Goal: Task Accomplishment & Management: Use online tool/utility

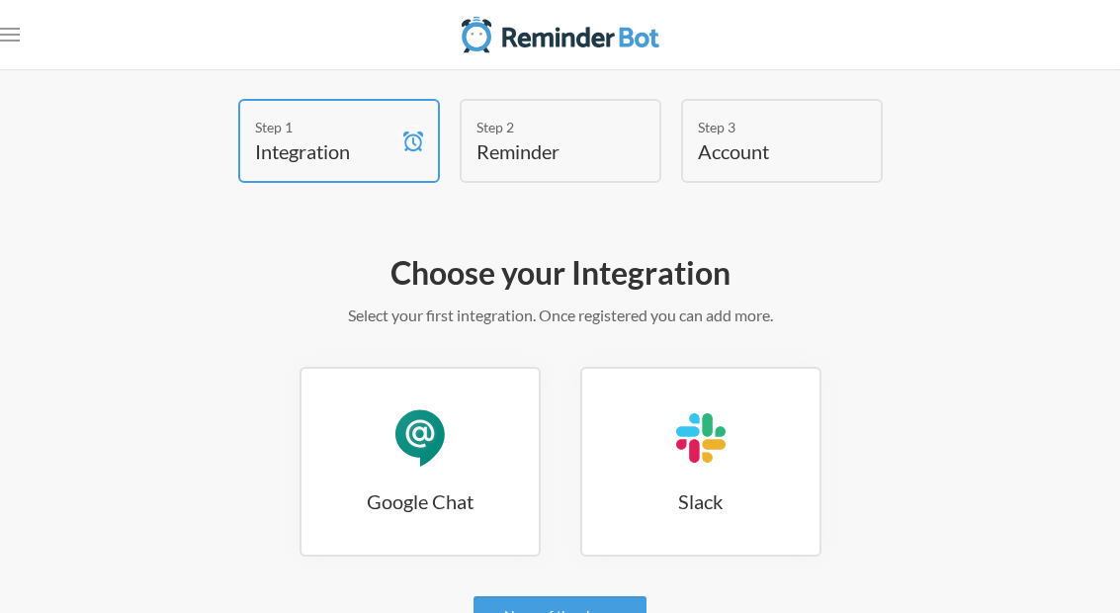
click at [421, 475] on link "Google Chat Google Chat" at bounding box center [419, 462] width 241 height 190
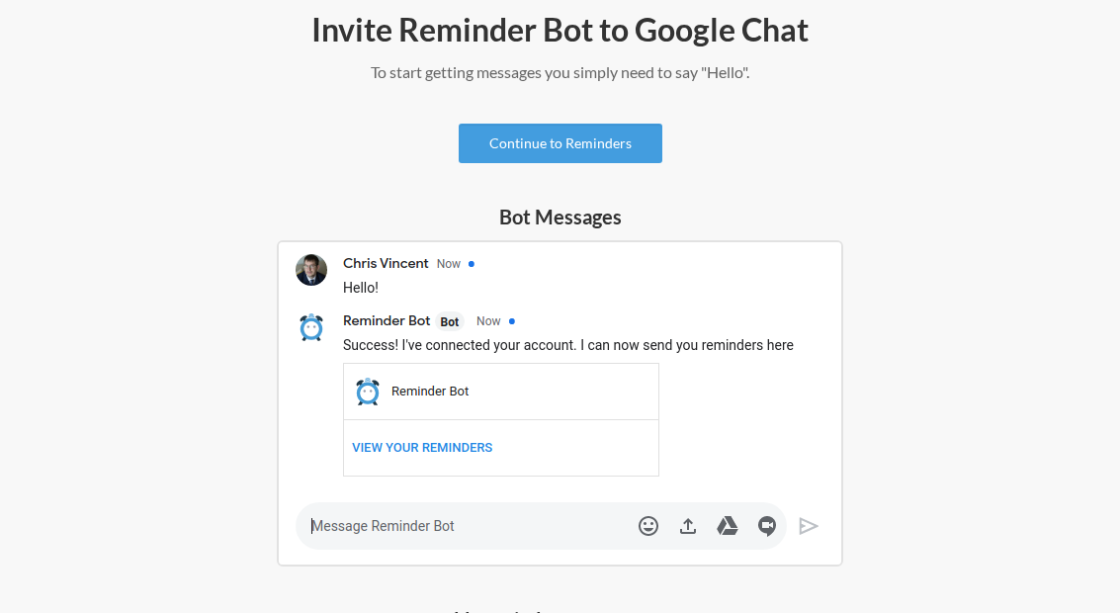
scroll to position [238, 0]
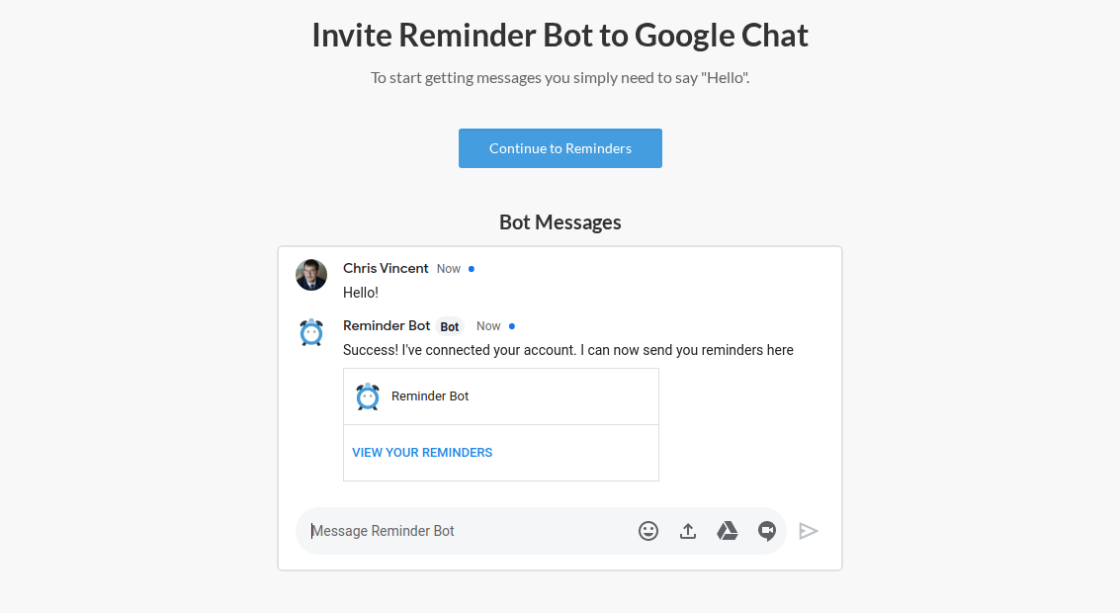
click at [595, 160] on link "Continue to Reminders" at bounding box center [561, 148] width 204 height 40
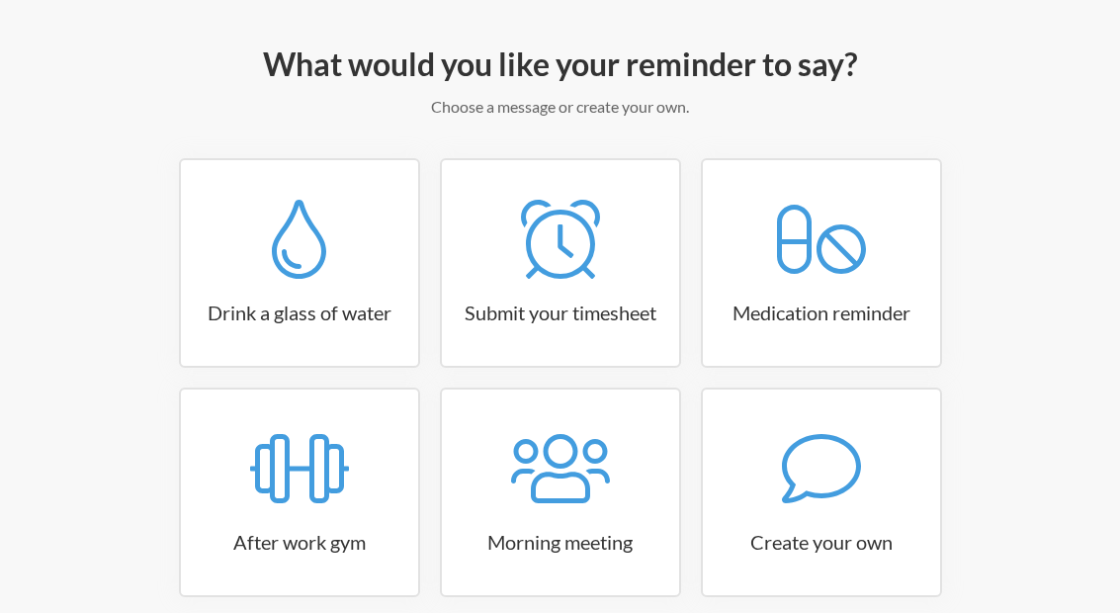
scroll to position [211, 0]
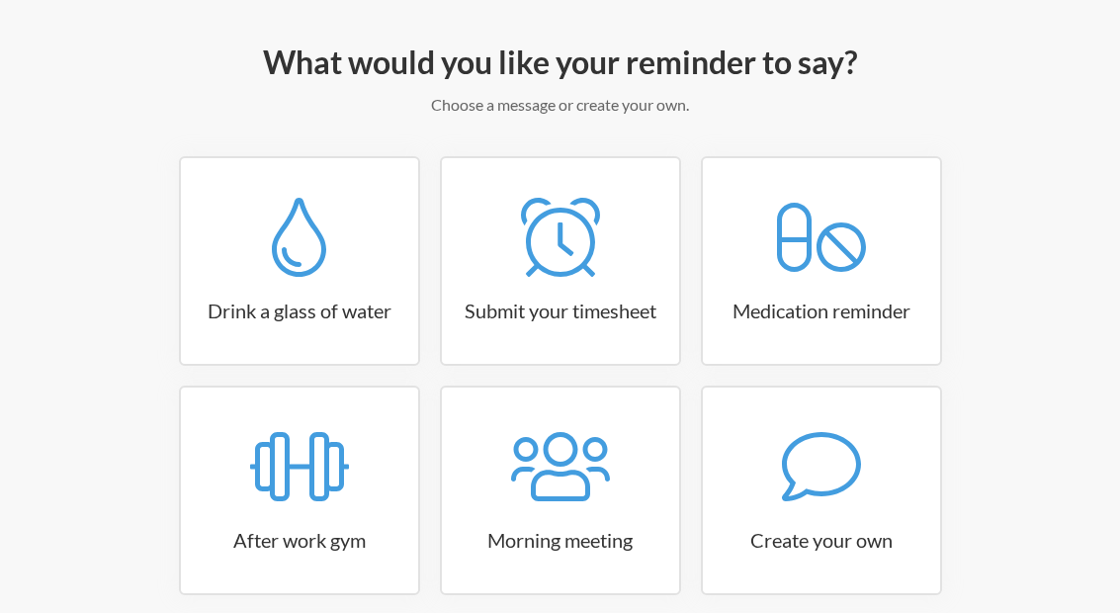
click at [812, 506] on link "Create your own" at bounding box center [821, 490] width 241 height 210
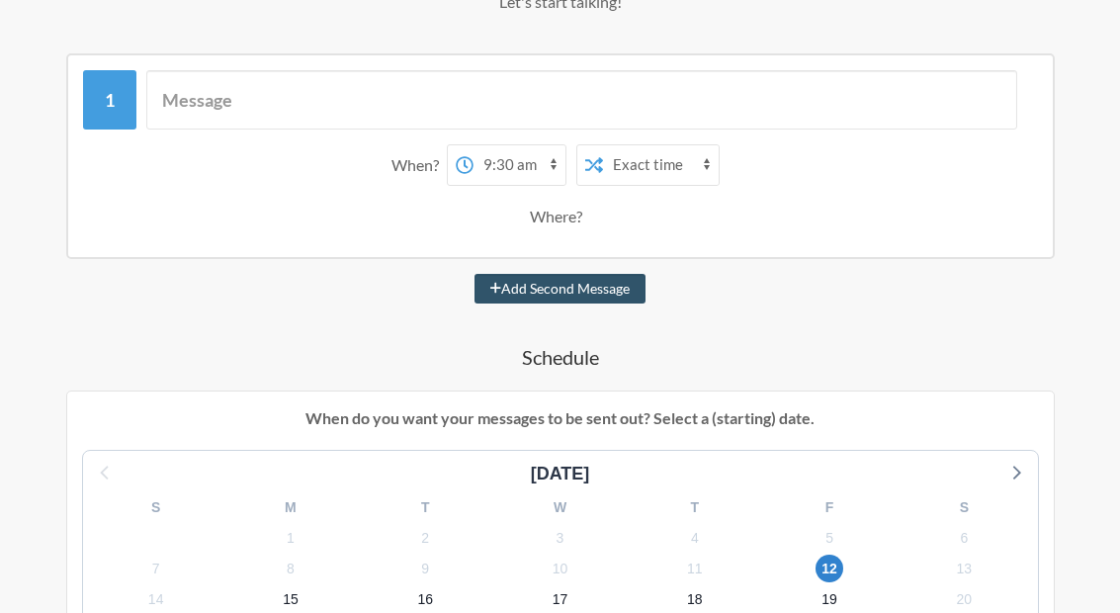
scroll to position [312, 0]
click at [506, 160] on select "12:00 am 12:15 am 12:30 am 12:45 am 1:00 am 1:15 am 1:30 am 1:45 am 2:00 am 2:1…" at bounding box center [519, 166] width 92 height 40
select select "10:30:00"
click at [689, 152] on select "Exact time Random time" at bounding box center [661, 165] width 116 height 40
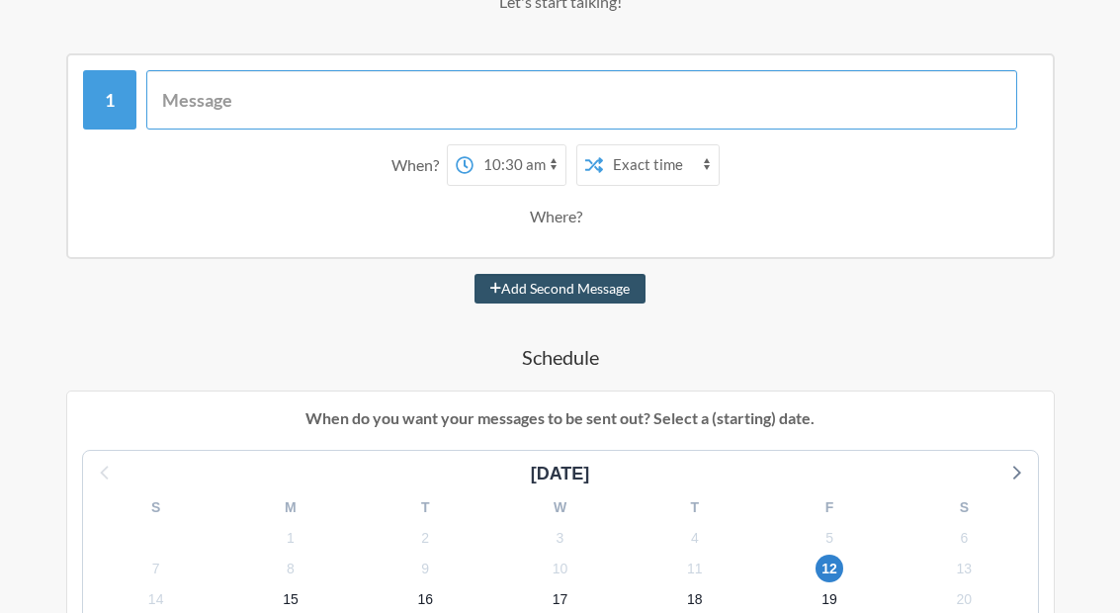
click at [536, 85] on input "text" at bounding box center [581, 99] width 871 height 59
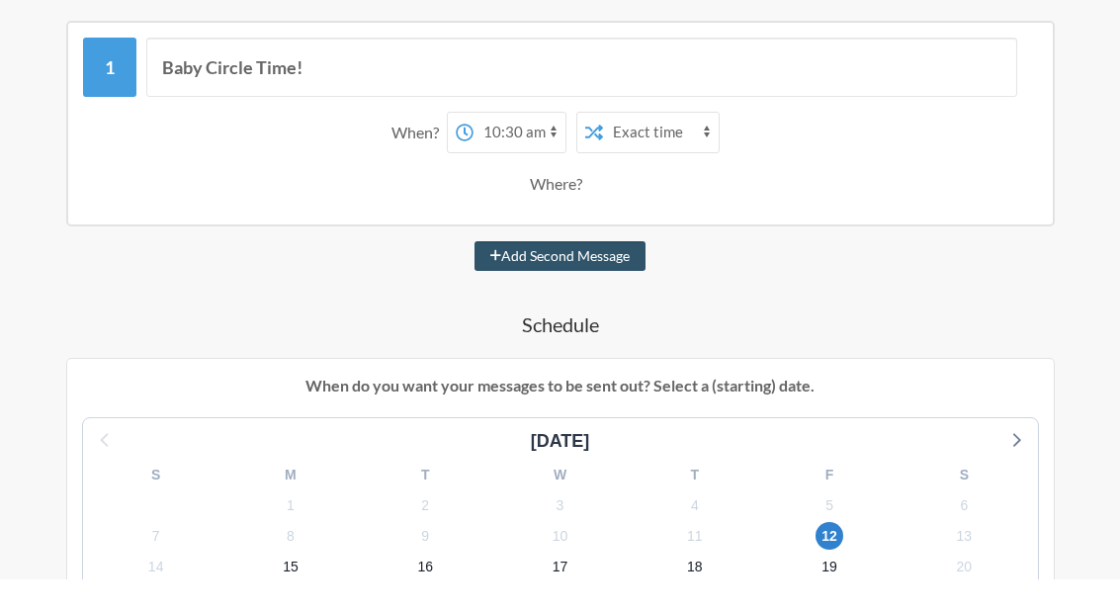
scroll to position [347, 0]
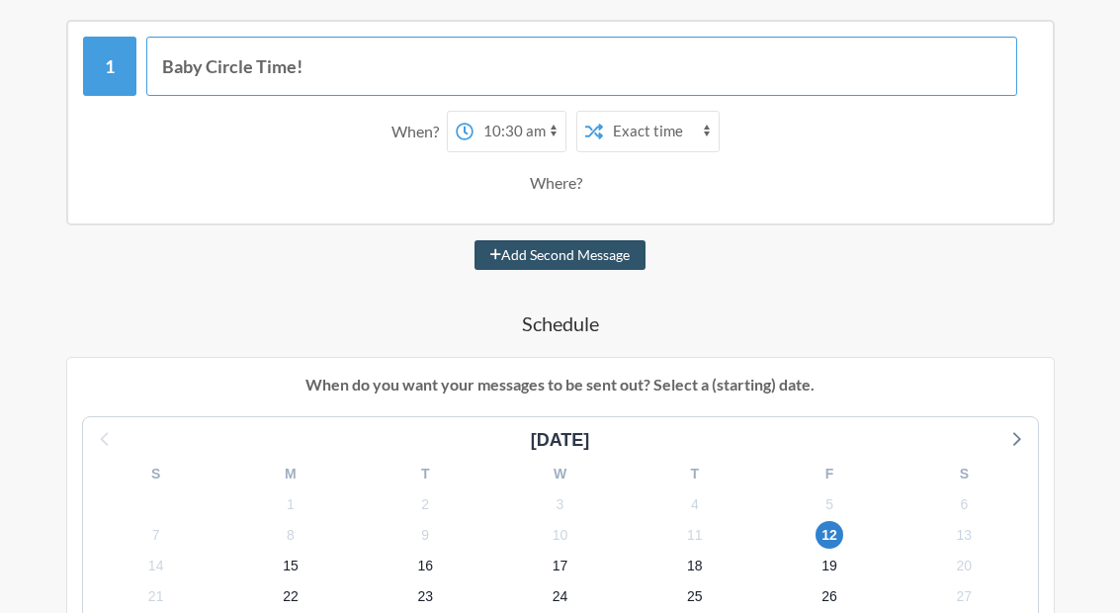
type input "Baby Circle Time!"
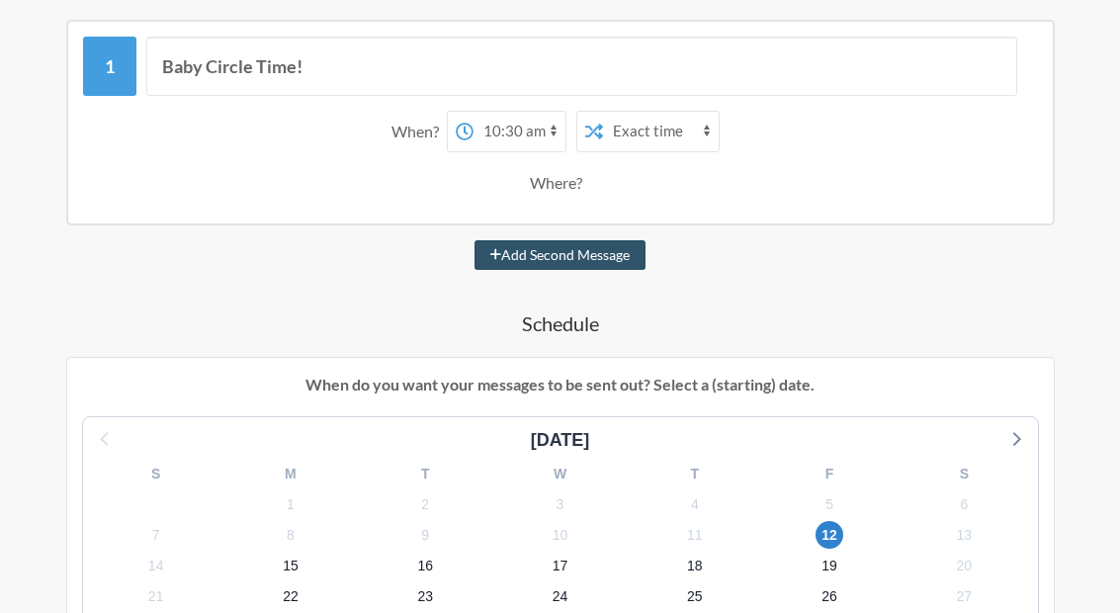
click at [603, 250] on button "Add Second Message" at bounding box center [559, 255] width 171 height 30
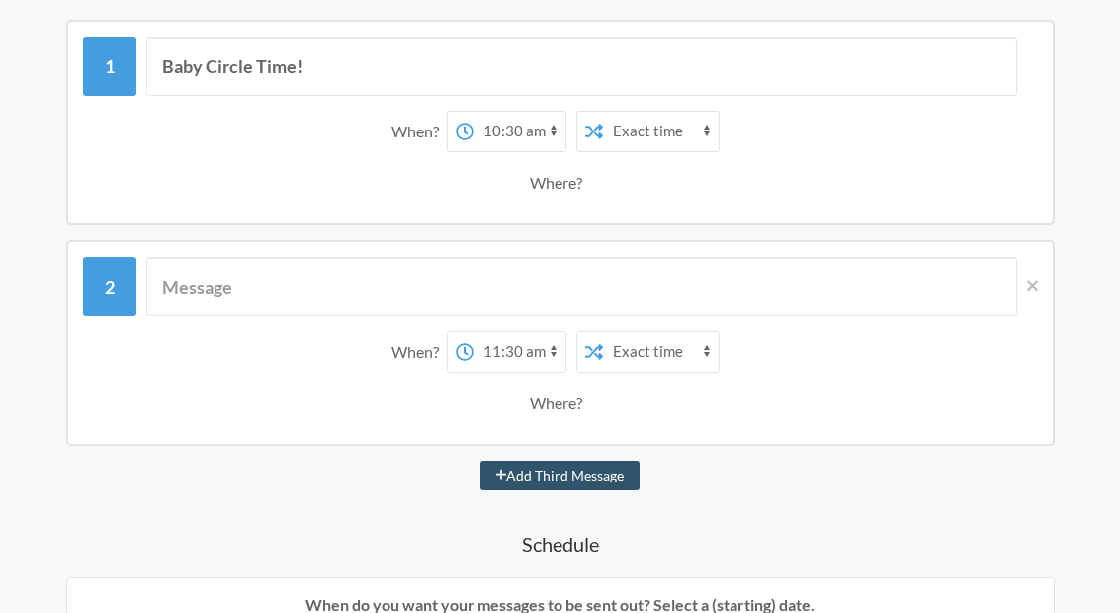
click at [531, 358] on select "12:00 am 12:15 am 12:30 am 12:45 am 1:00 am 1:15 am 1:30 am 1:45 am 2:00 am 2:1…" at bounding box center [519, 352] width 92 height 40
select select "14:30:00"
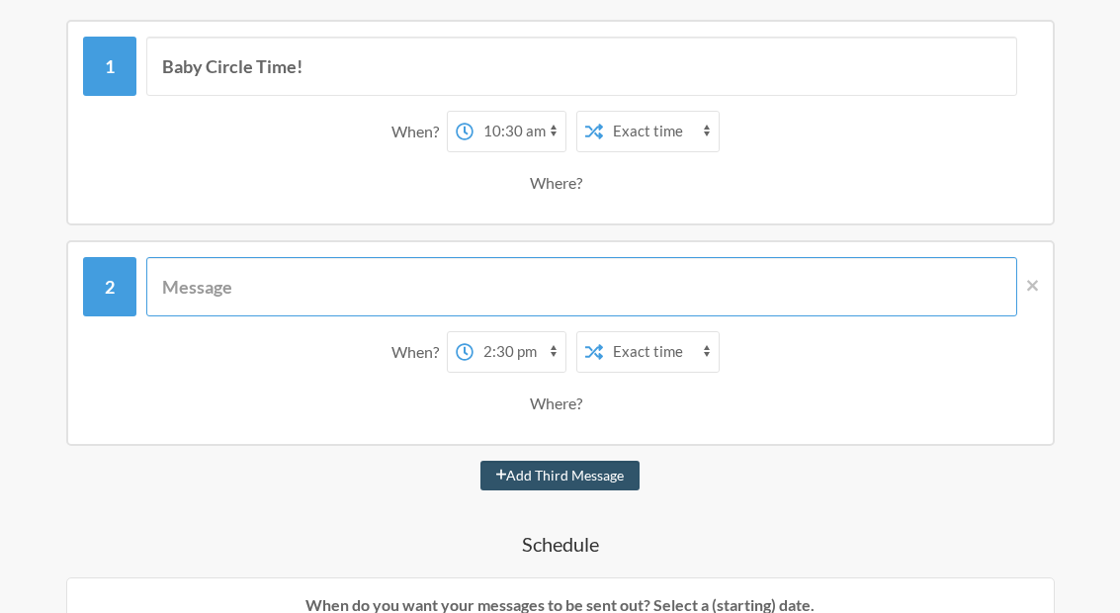
click at [531, 284] on input "text" at bounding box center [581, 286] width 871 height 59
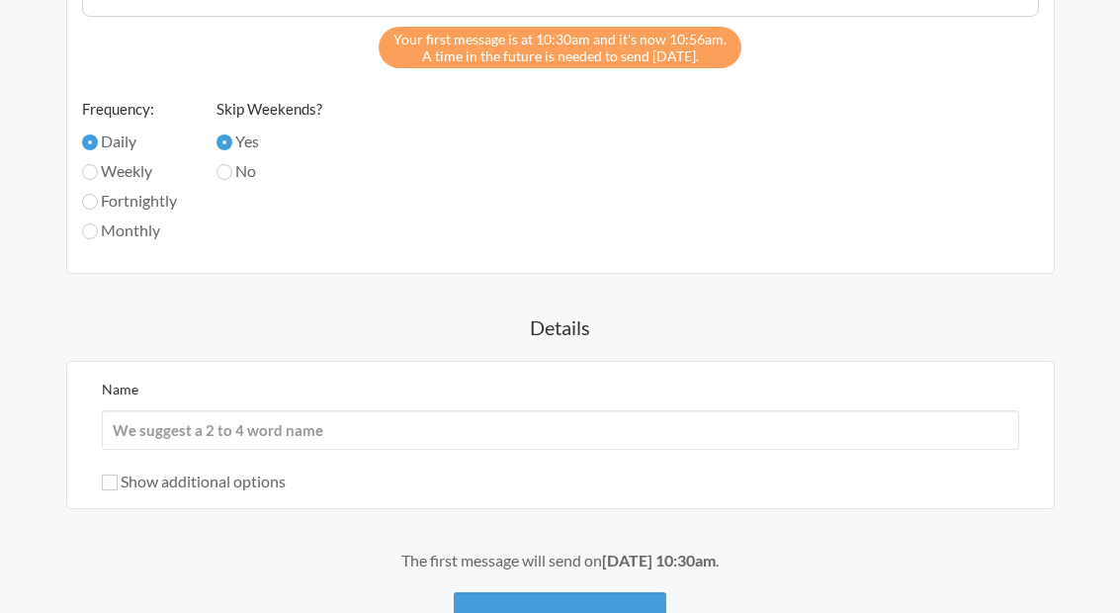
scroll to position [1232, 0]
type input "Big Kid Circle Time!"
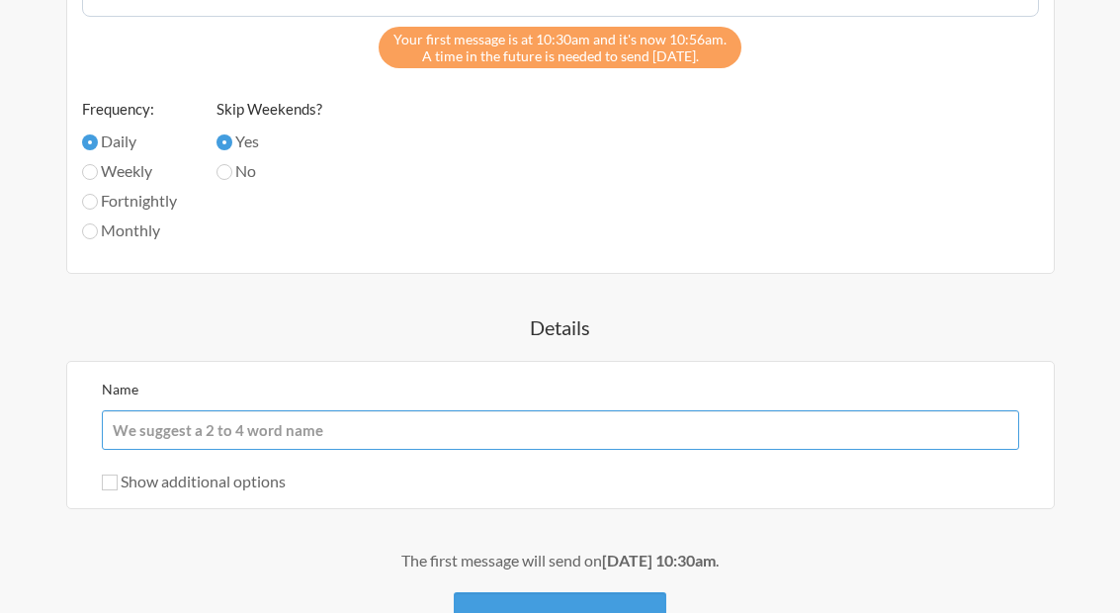
click at [645, 429] on input "Name" at bounding box center [560, 430] width 917 height 40
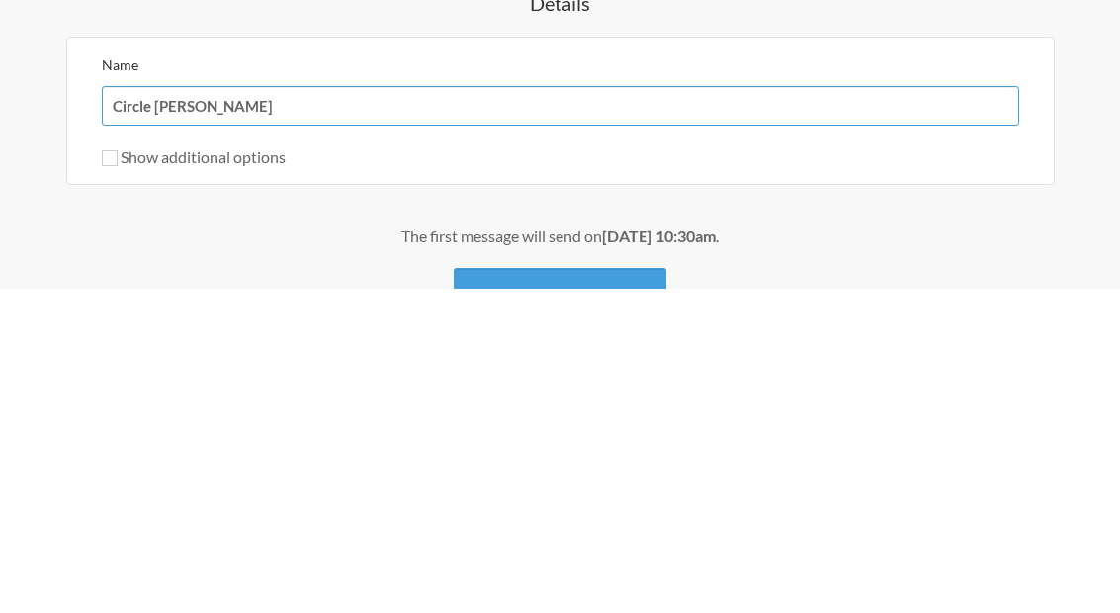
type input "Circle time"
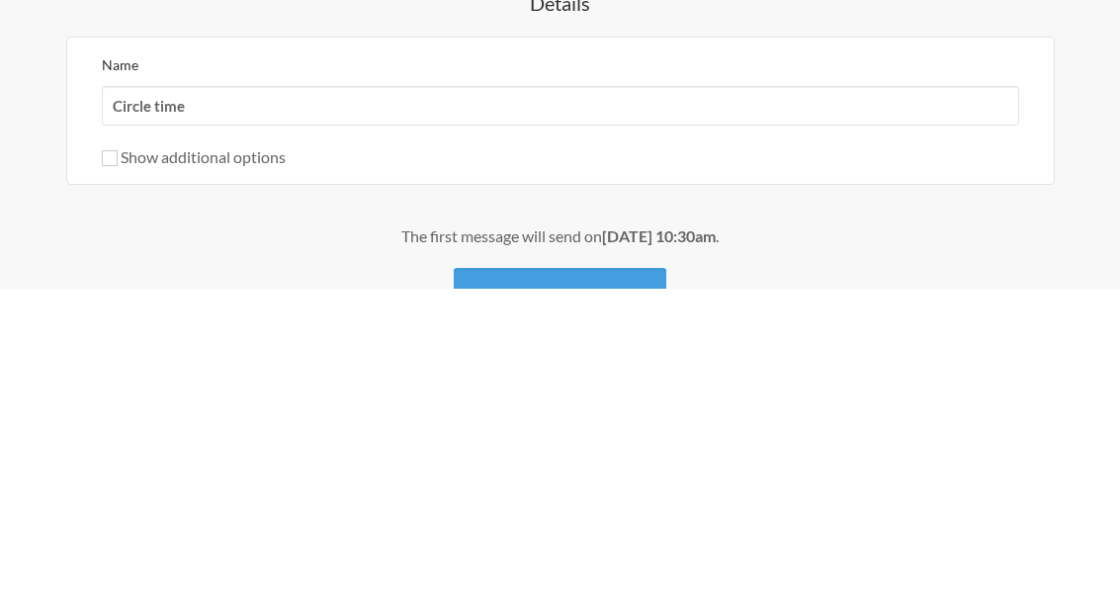
scroll to position [1265, 0]
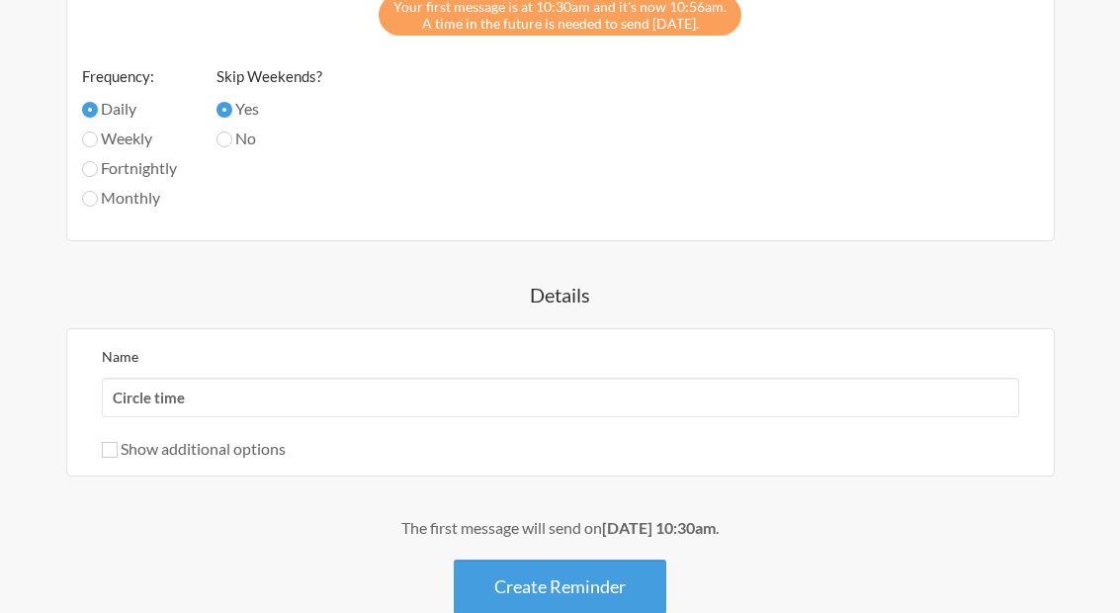
click at [616, 585] on button "Create Reminder" at bounding box center [560, 586] width 212 height 54
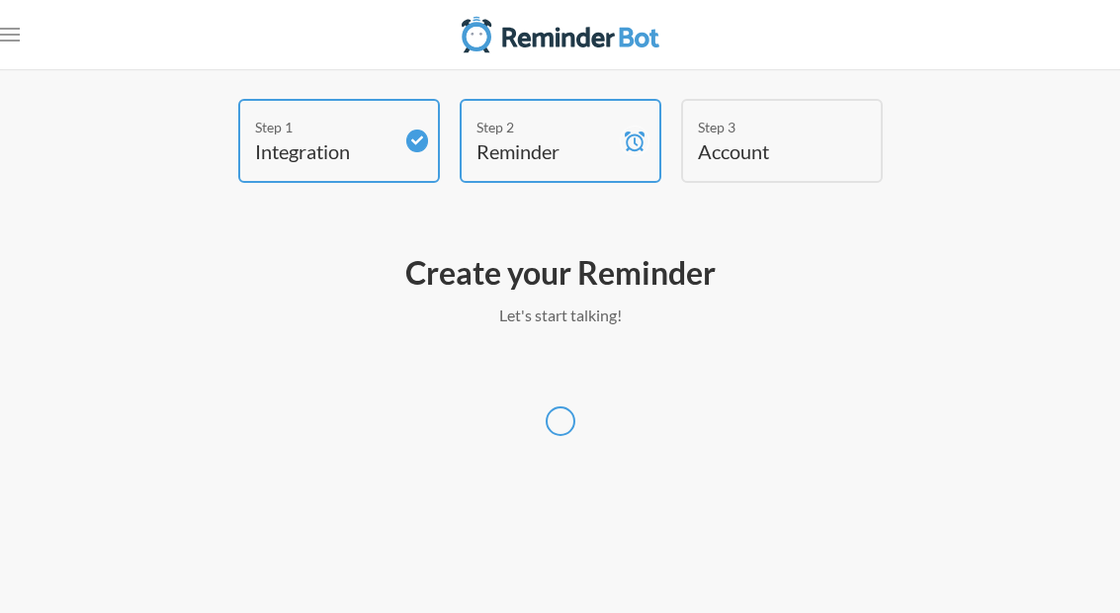
scroll to position [79, 0]
select select "America/Chicago"
select select "US"
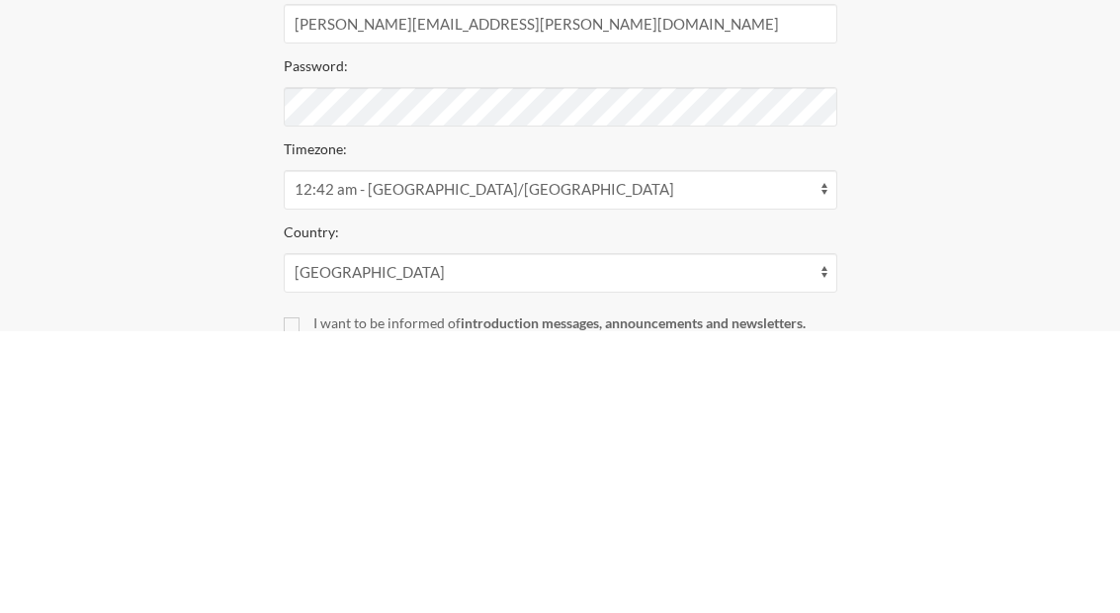
scroll to position [314, 0]
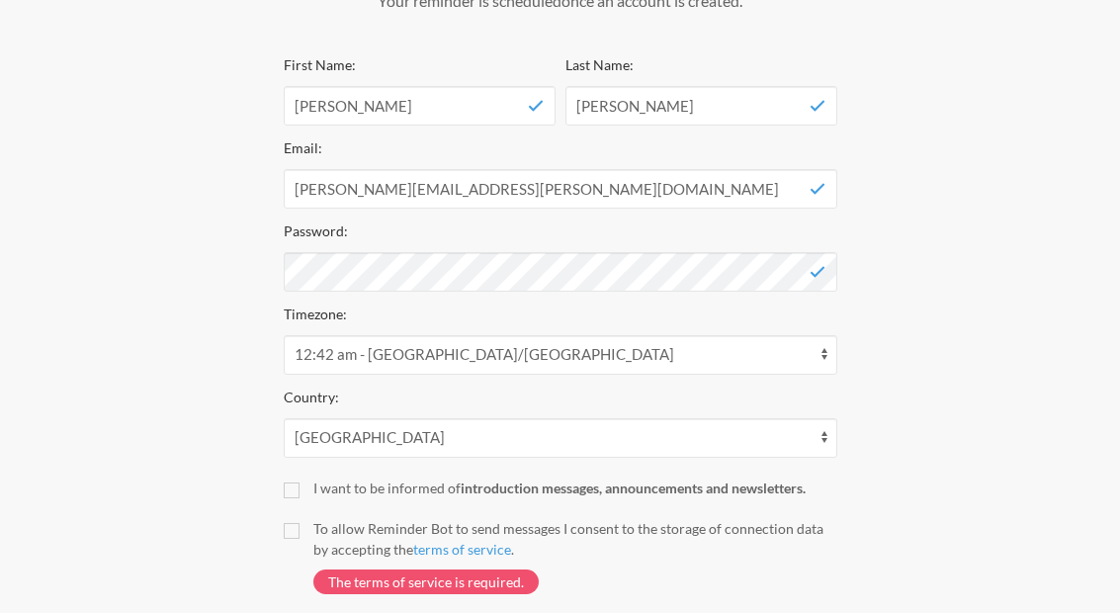
click at [284, 536] on input "To allow Reminder Bot to send messages I consent to the storage of connection d…" at bounding box center [292, 531] width 16 height 16
checkbox input "true"
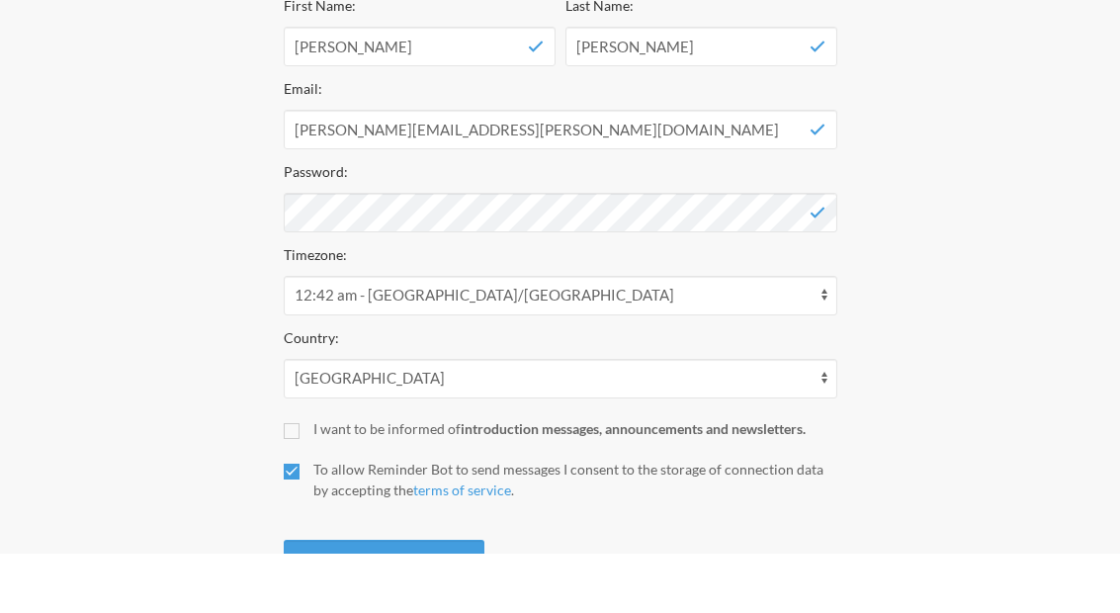
scroll to position [504, 0]
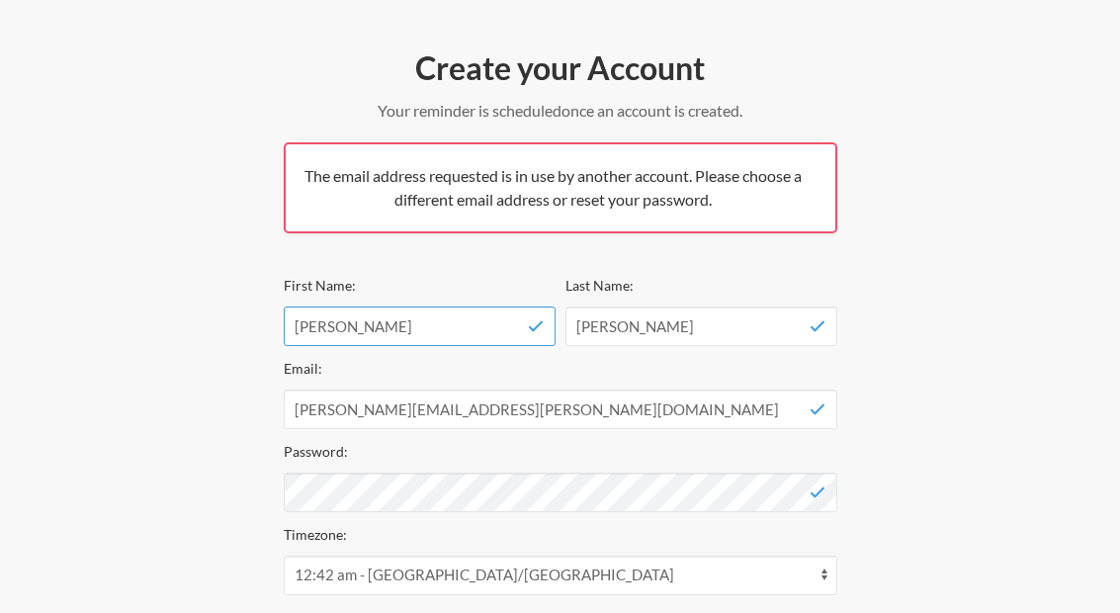
click at [452, 322] on input "Kristin" at bounding box center [420, 326] width 272 height 40
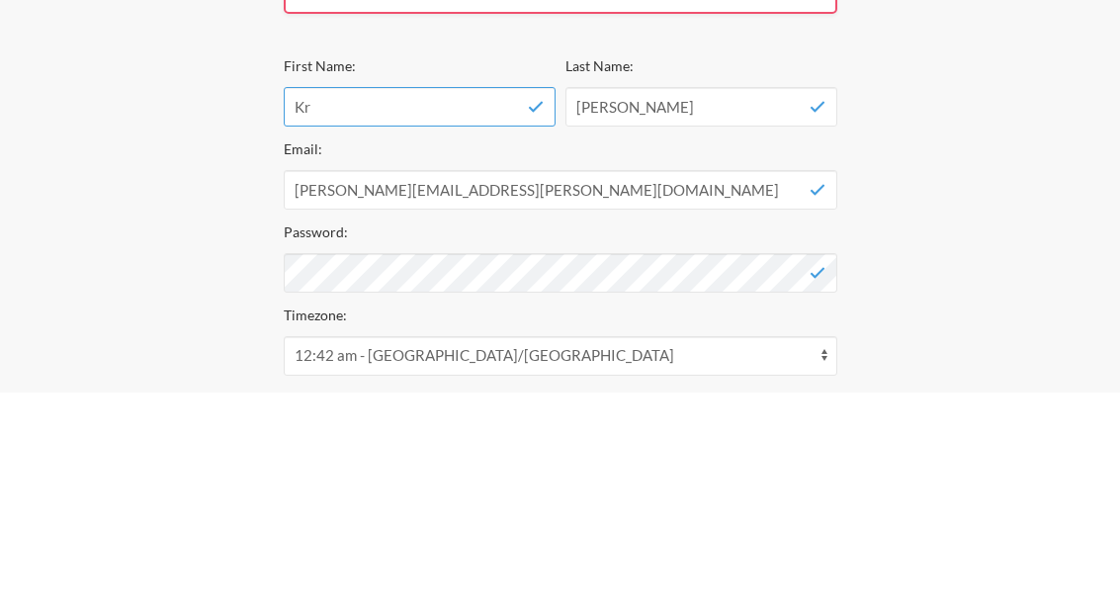
type input "K"
type input "Shanna"
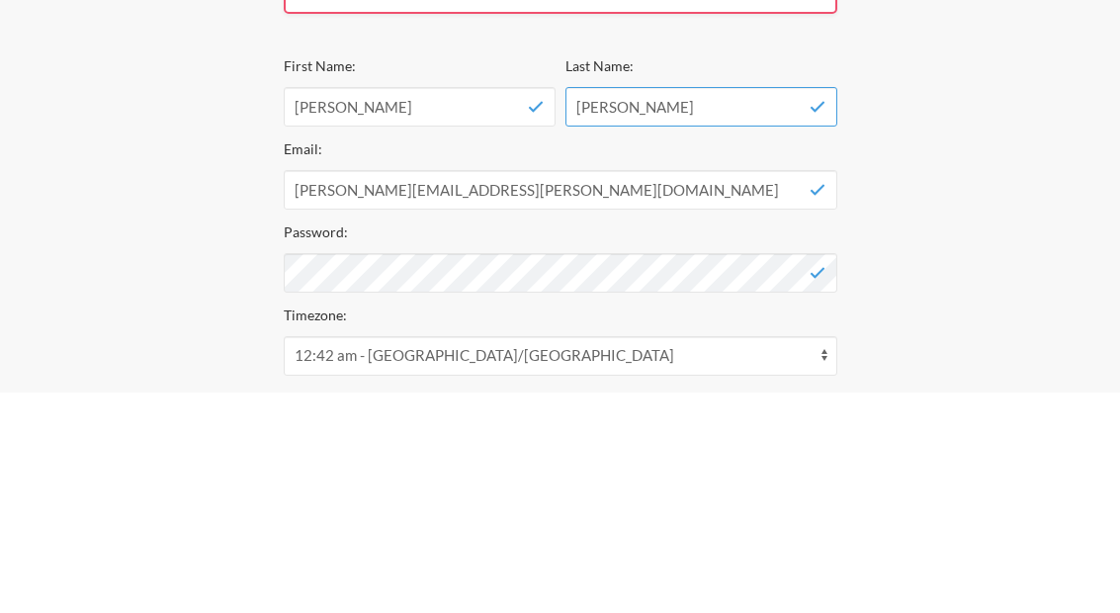
click at [723, 307] on input "Conrad" at bounding box center [701, 327] width 272 height 40
type input "C"
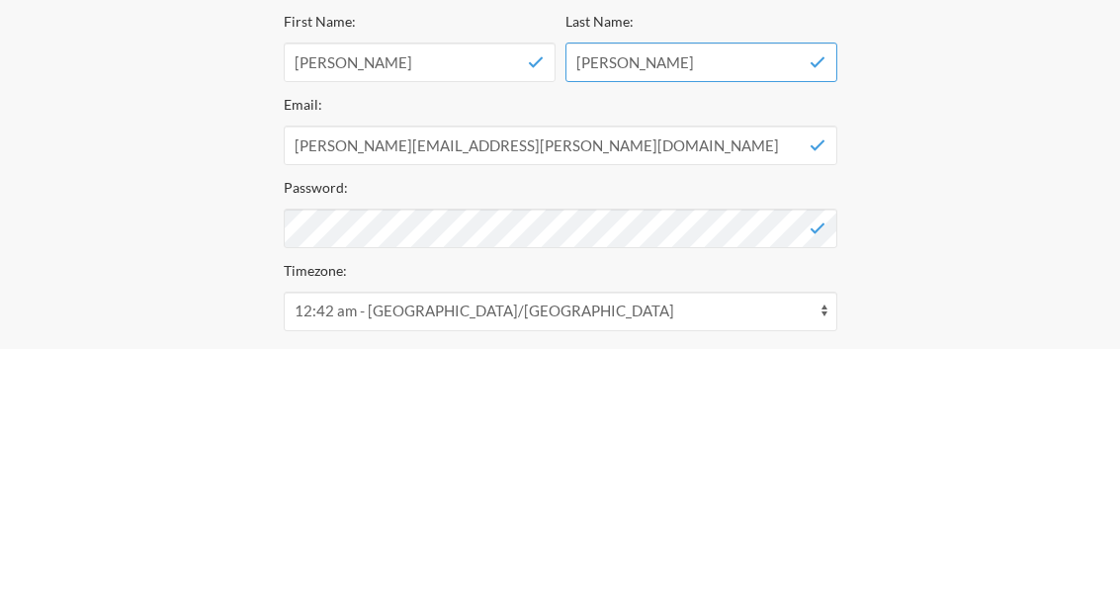
type input "Blair"
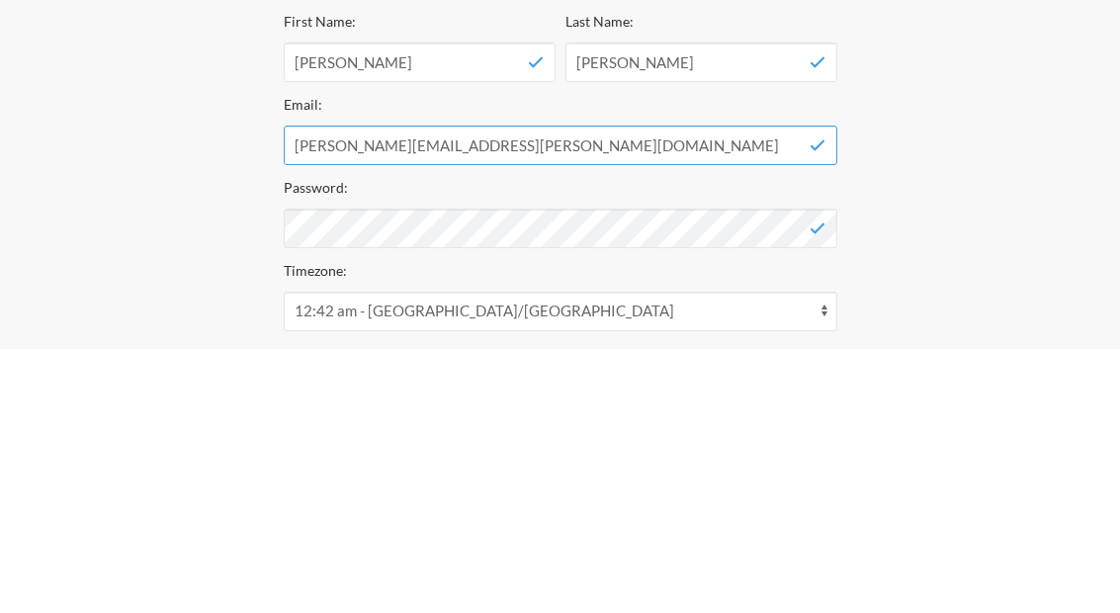
click at [697, 390] on input "kristin.conrad@actionbehavior.com" at bounding box center [560, 410] width 553 height 40
click at [368, 390] on input "kristin.conrad@actionbehavior.com" at bounding box center [560, 410] width 553 height 40
click at [371, 390] on input "kristin.conrad@actionbehavior.com" at bounding box center [560, 410] width 553 height 40
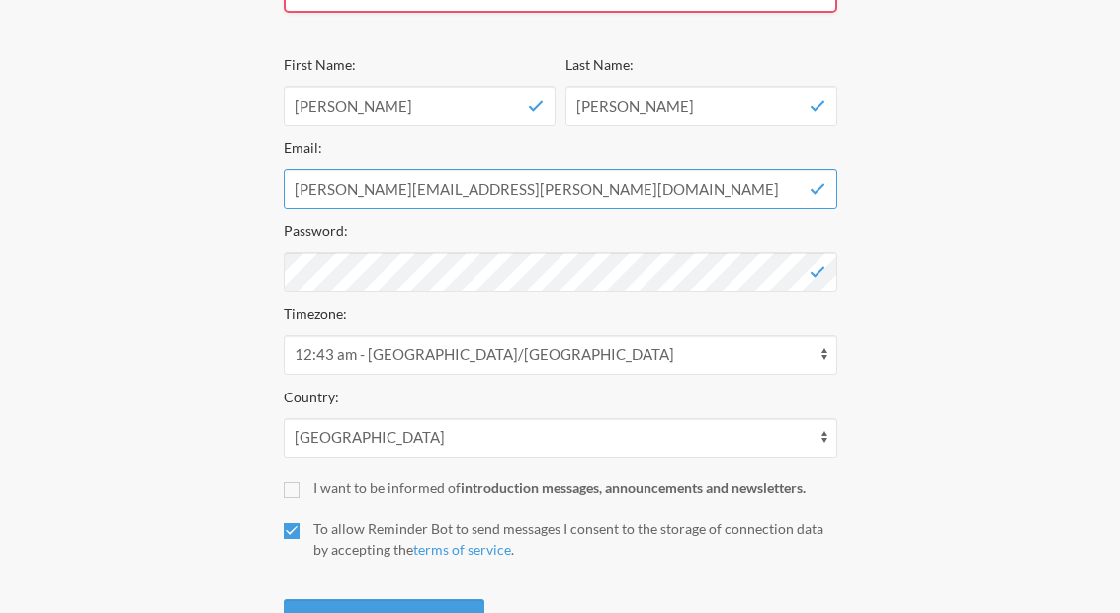
type input "Shanna.blair@actionbehavior.com"
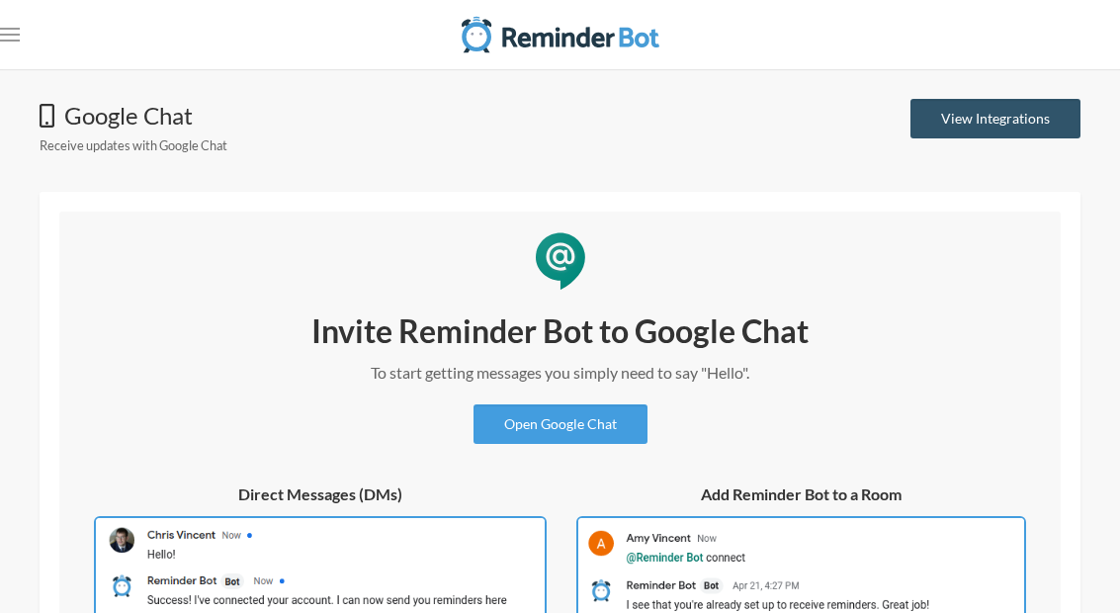
click at [1034, 126] on link "View Integrations" at bounding box center [995, 119] width 170 height 40
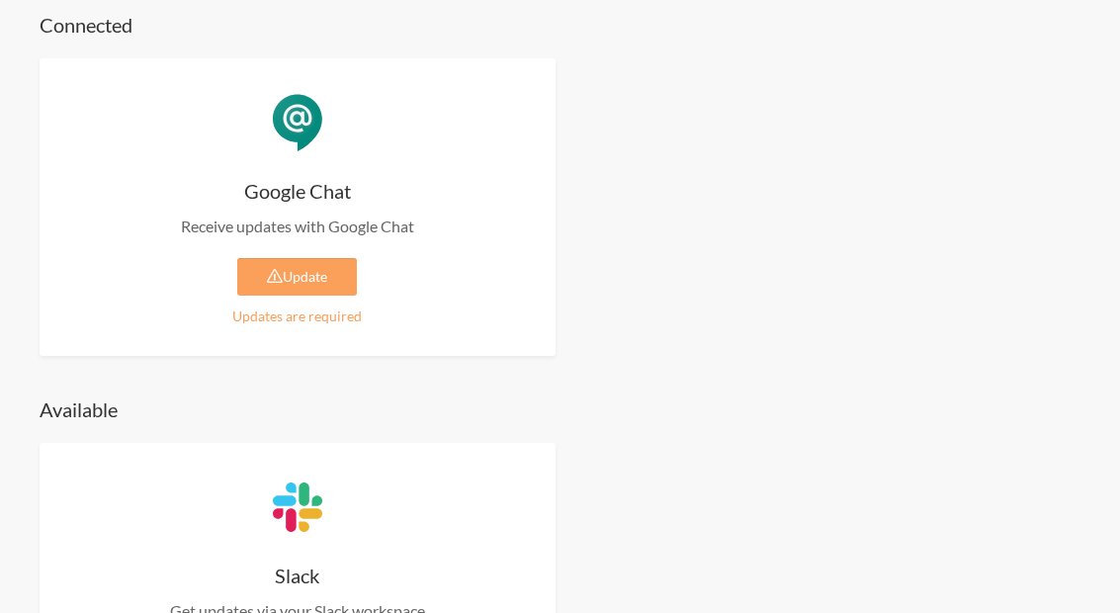
scroll to position [97, 0]
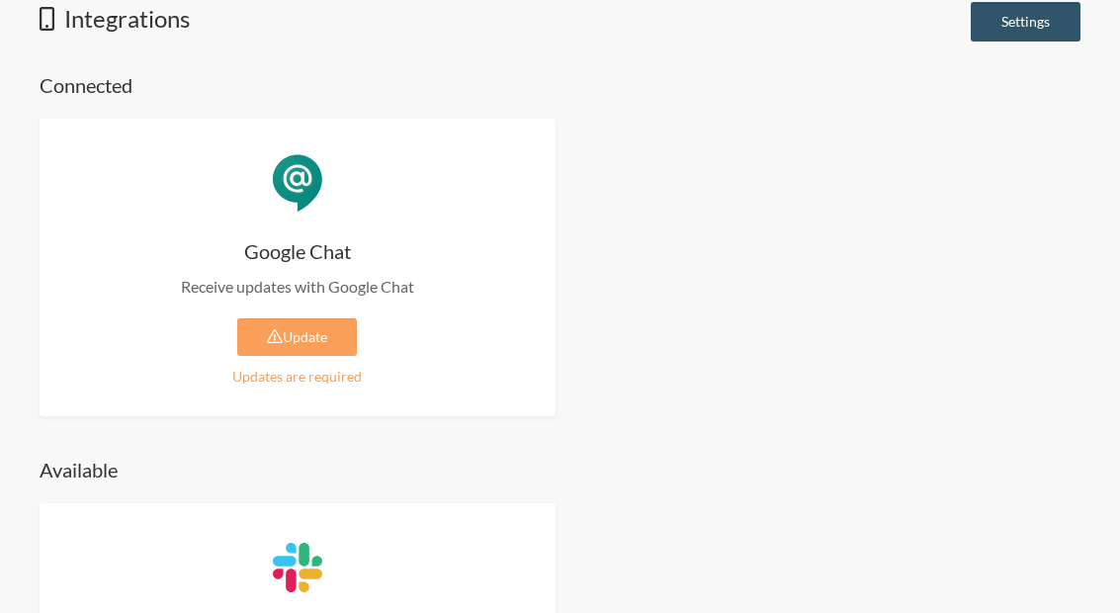
click at [375, 217] on div "Google Chat Receive updates with Google Chat Update Updates are required Enable…" at bounding box center [298, 267] width 516 height 297
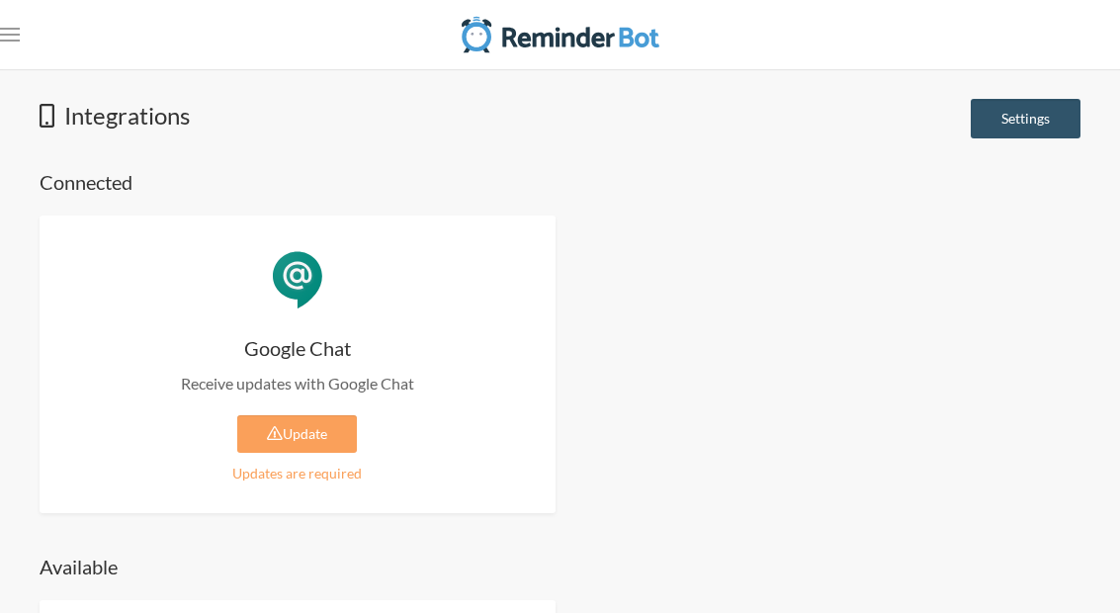
click at [18, 23] on link ".uk-navbar-toggle-animate svg>[class*="line-"]{transition:0.2s ease-in-out;tran…" at bounding box center [10, 35] width 20 height 40
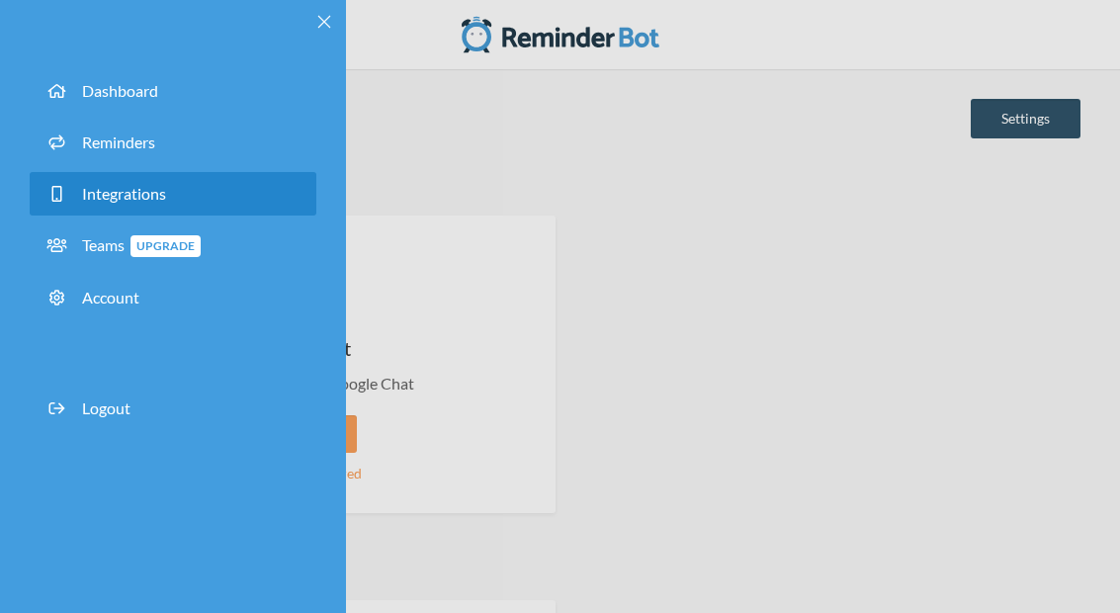
click at [103, 140] on span "Reminders" at bounding box center [118, 141] width 73 height 19
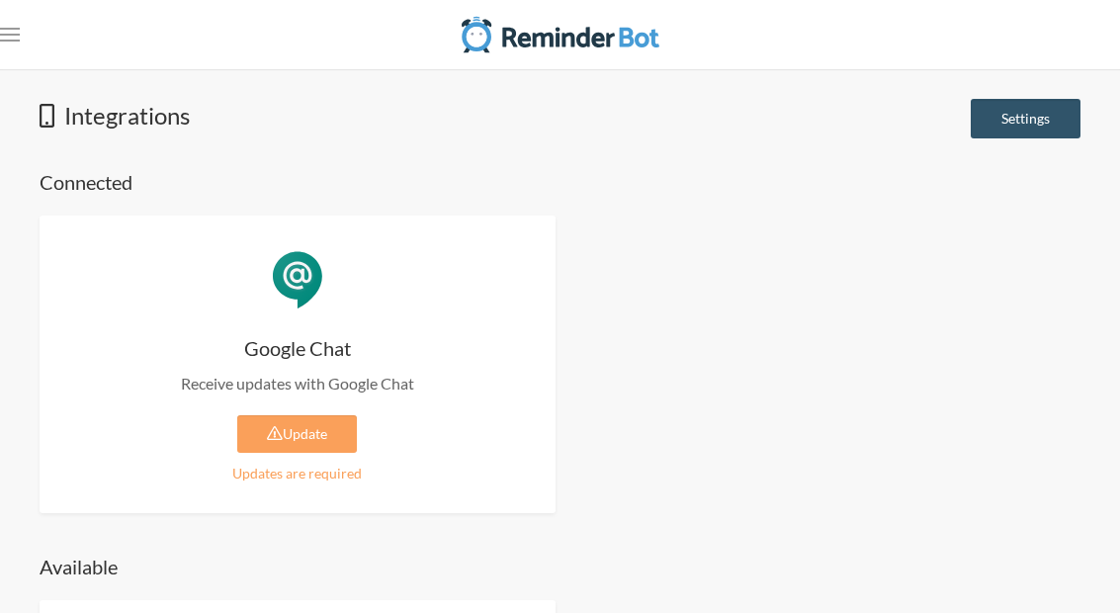
click at [18, 24] on link ".uk-navbar-toggle-animate svg>[class*="line-"]{transition:0.2s ease-in-out;tran…" at bounding box center [10, 35] width 20 height 40
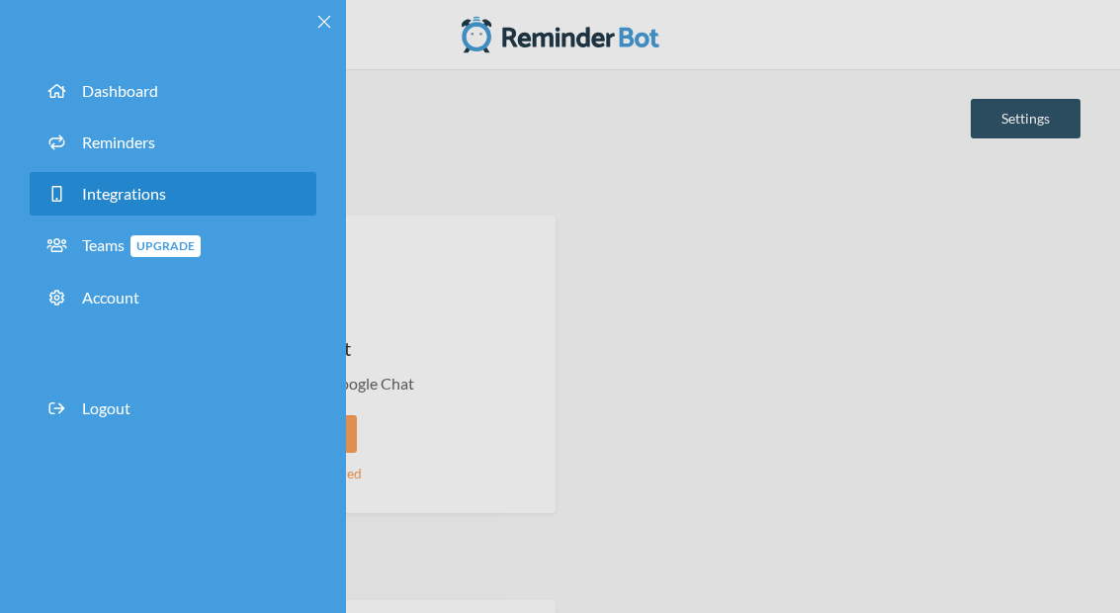
click at [102, 140] on span "Reminders" at bounding box center [118, 141] width 73 height 19
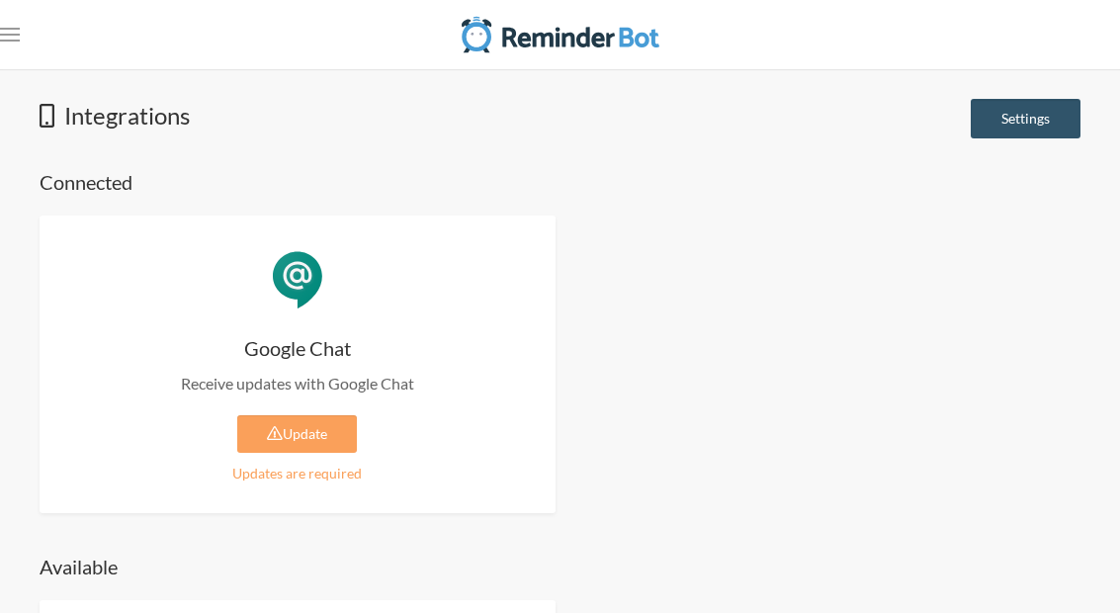
click at [14, 17] on link ".uk-navbar-toggle-animate svg>[class*="line-"]{transition:0.2s ease-in-out;tran…" at bounding box center [10, 35] width 20 height 40
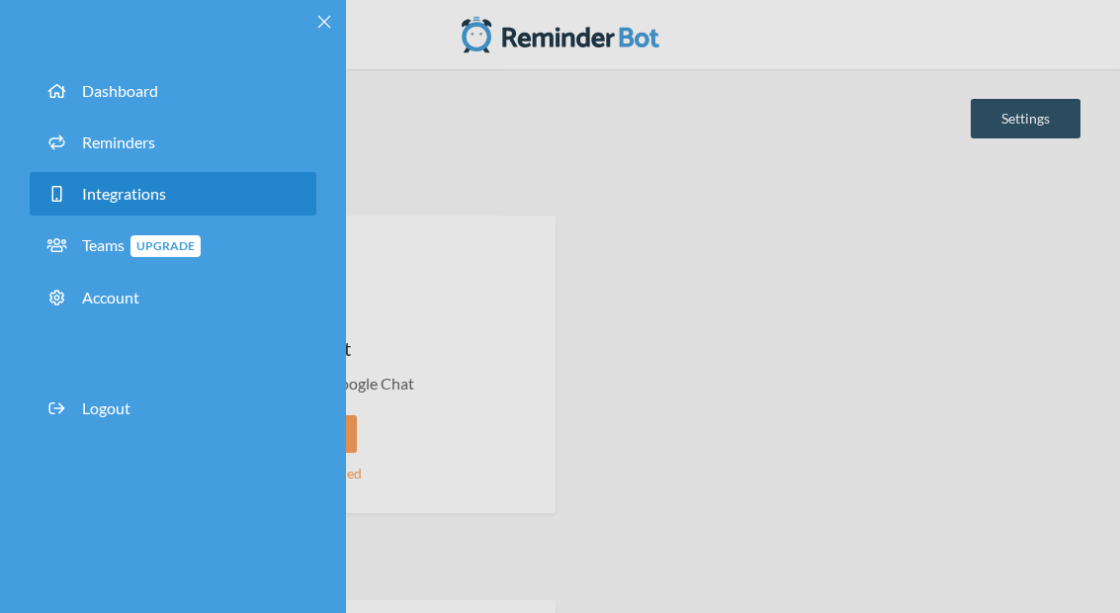
click at [106, 103] on link "Dashboard" at bounding box center [173, 90] width 287 height 43
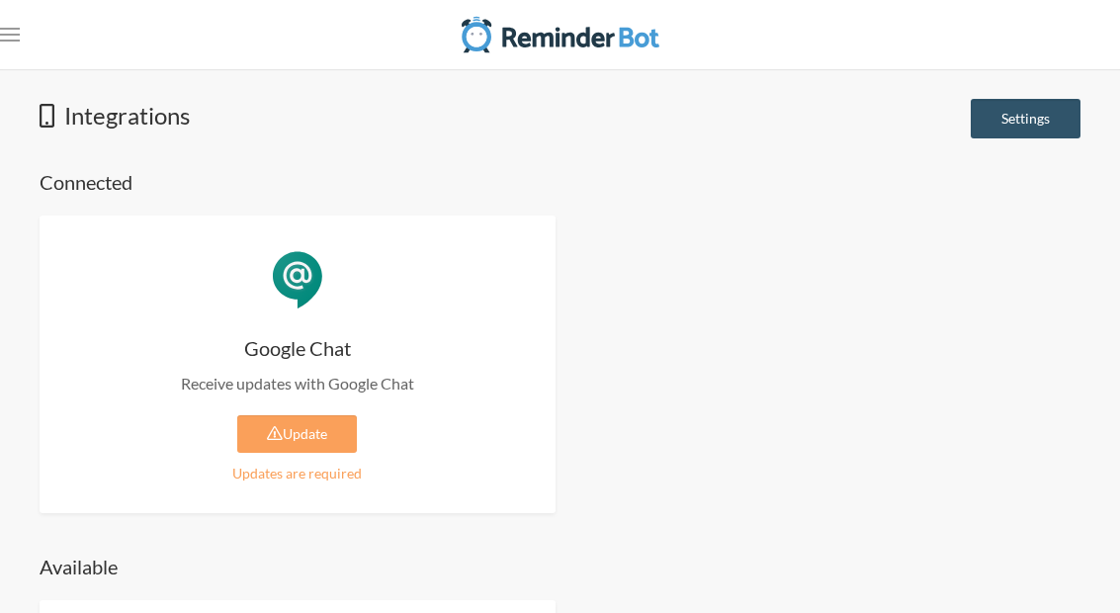
click at [46, 52] on nav ".uk-navbar-toggle-animate svg>[class*="line-"]{transition:0.2s ease-in-out;tran…" at bounding box center [560, 34] width 1120 height 69
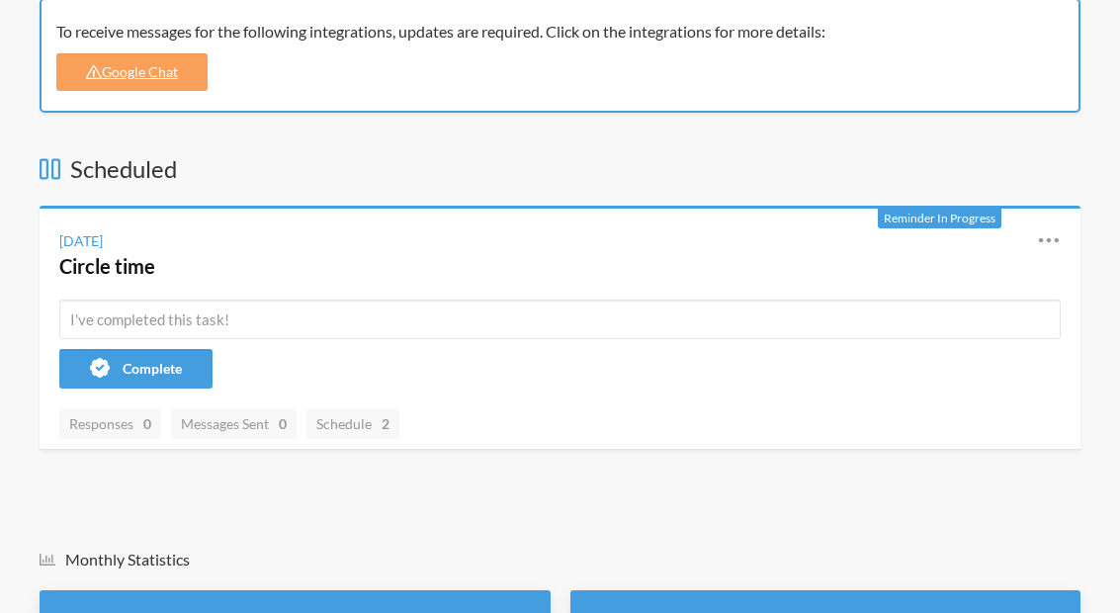
scroll to position [240, 0]
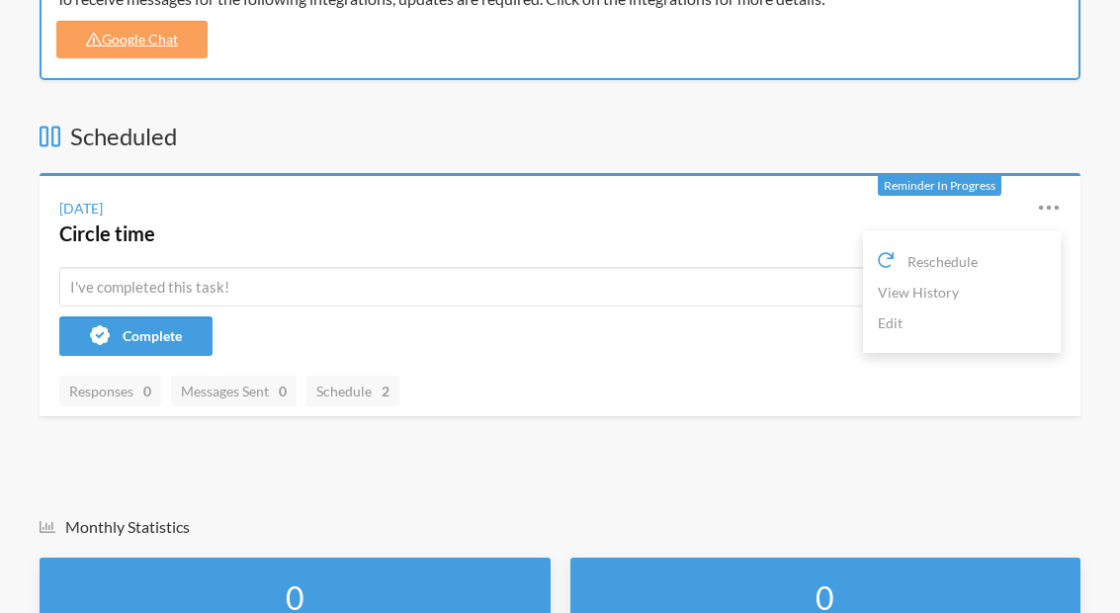
click at [951, 291] on link "View History" at bounding box center [962, 292] width 168 height 31
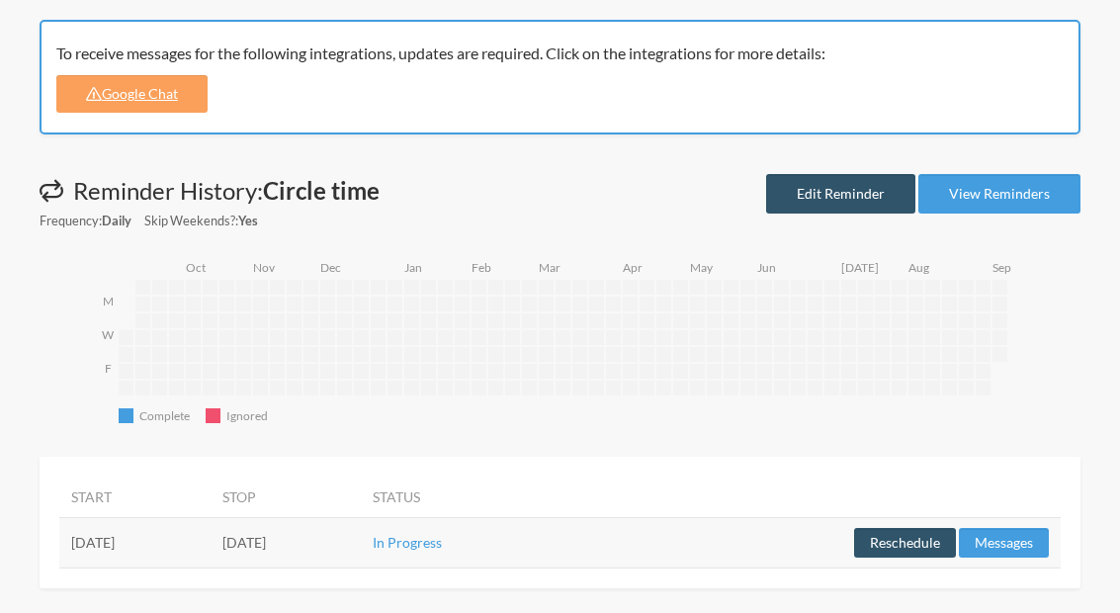
scroll to position [83, 0]
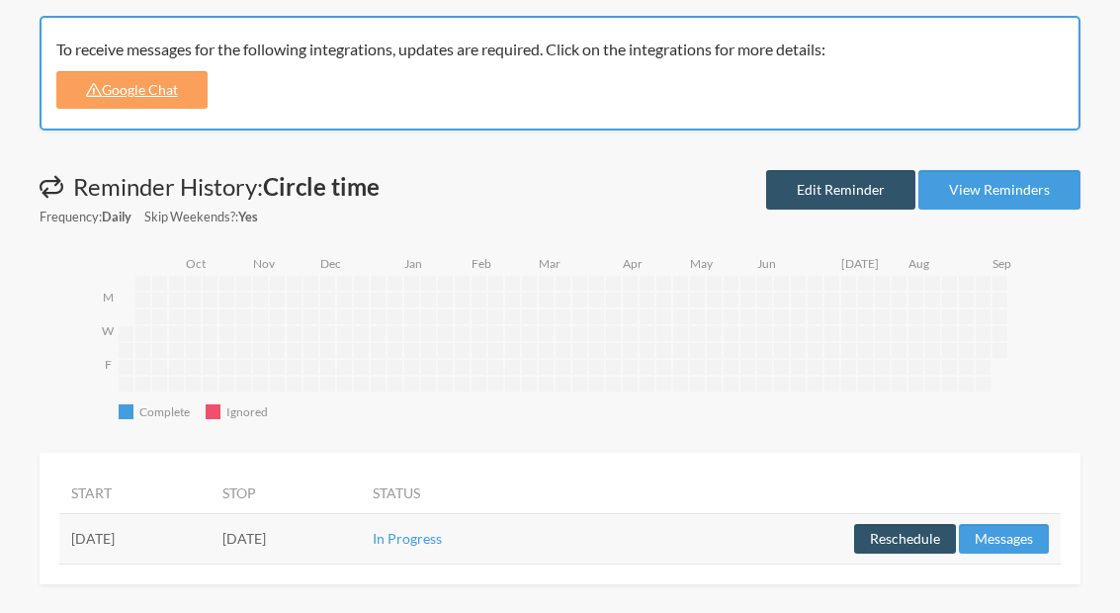
click at [862, 171] on link "Edit Reminder" at bounding box center [840, 190] width 149 height 40
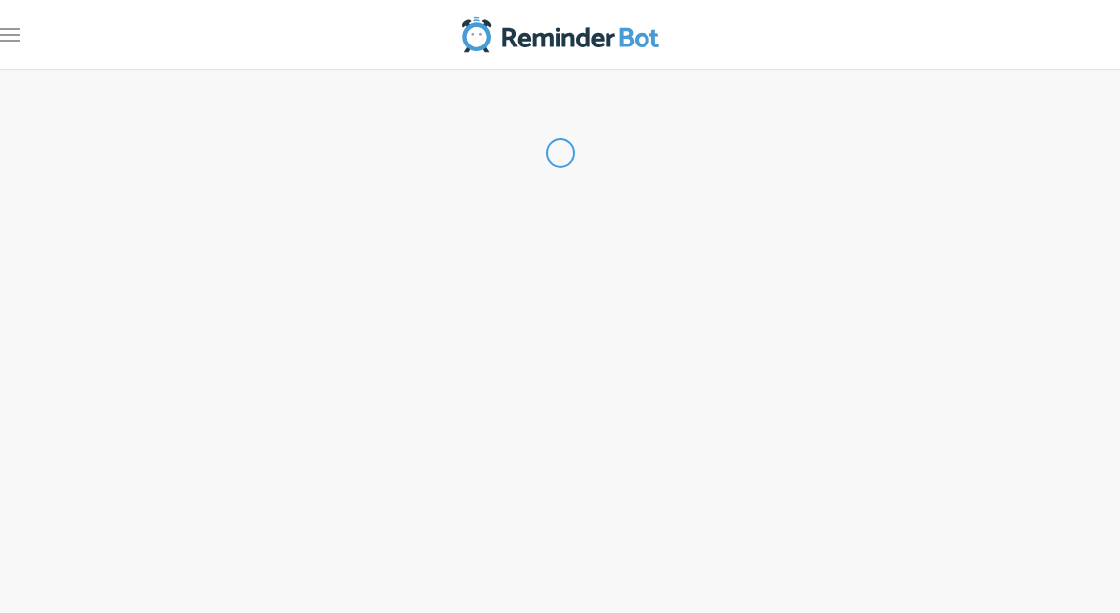
scroll to position [79, 0]
type input "Circle time"
select select "10:30:00"
select select "14:30:00"
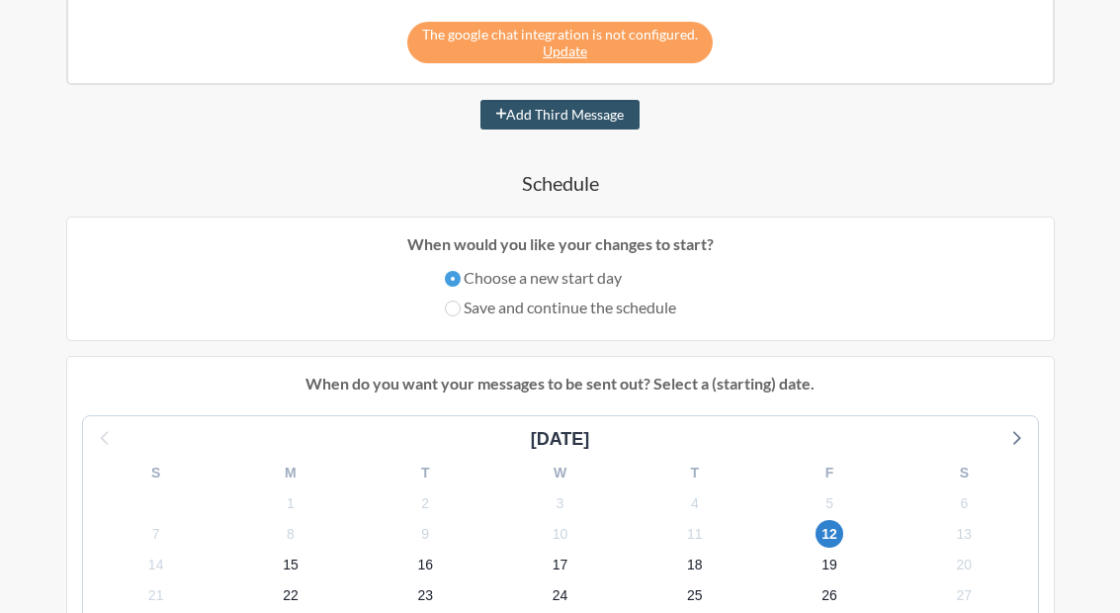
scroll to position [687, 0]
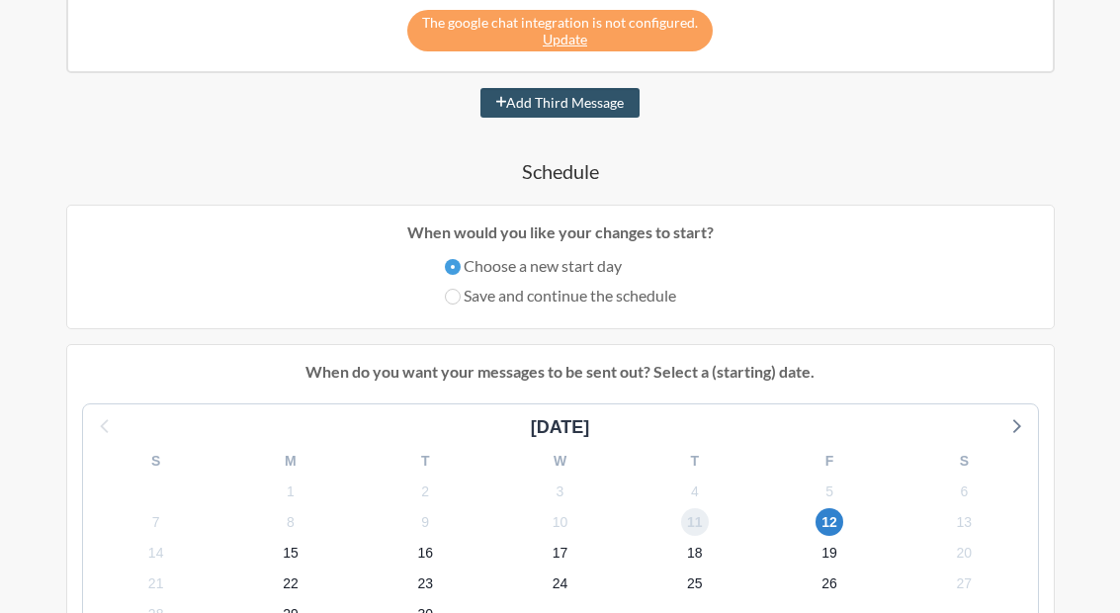
click at [693, 529] on span "11" at bounding box center [695, 522] width 28 height 28
click at [694, 530] on span "11" at bounding box center [695, 522] width 28 height 28
click at [829, 526] on span "12" at bounding box center [829, 522] width 28 height 28
click at [439, 307] on div "Choose a new start day Save and continue the schedule" at bounding box center [560, 283] width 957 height 59
click at [451, 297] on input "Save and continue the schedule" at bounding box center [453, 297] width 16 height 16
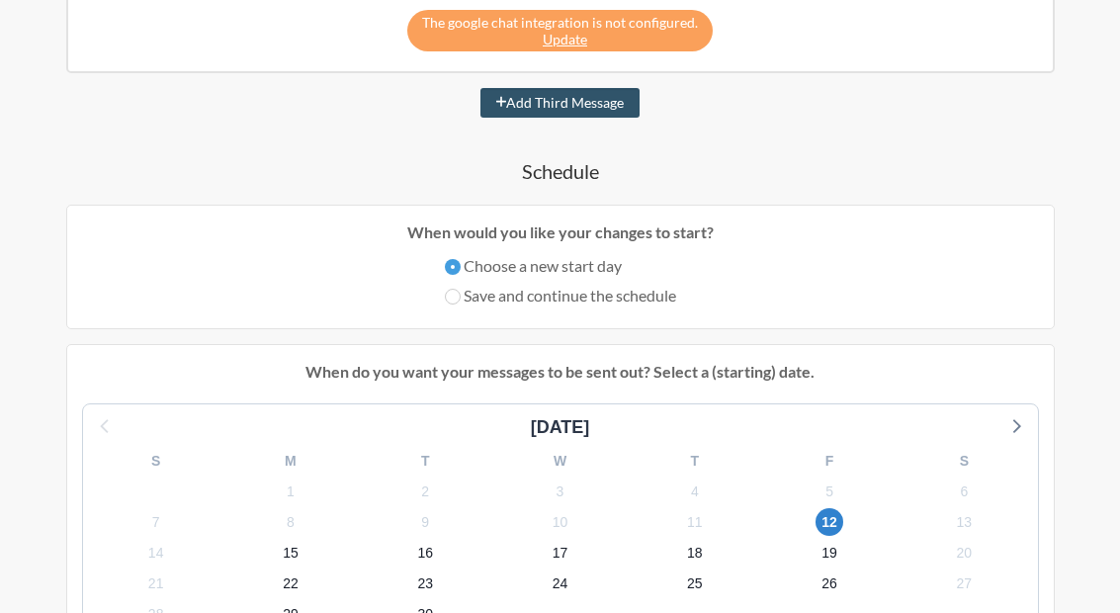
radio input "true"
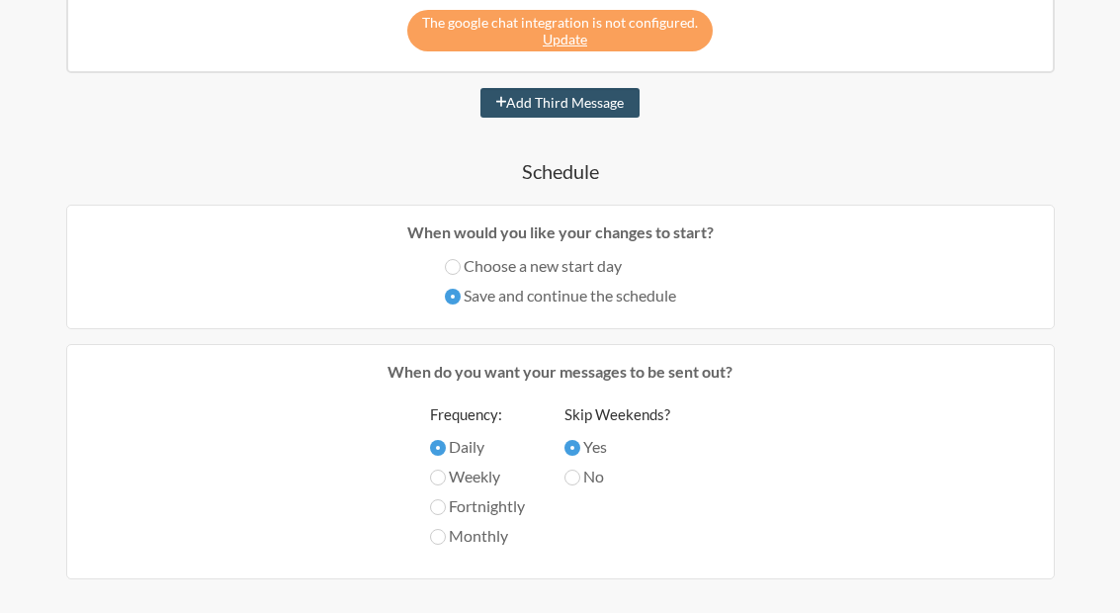
click at [451, 272] on input "Choose a new start day" at bounding box center [453, 267] width 16 height 16
radio input "true"
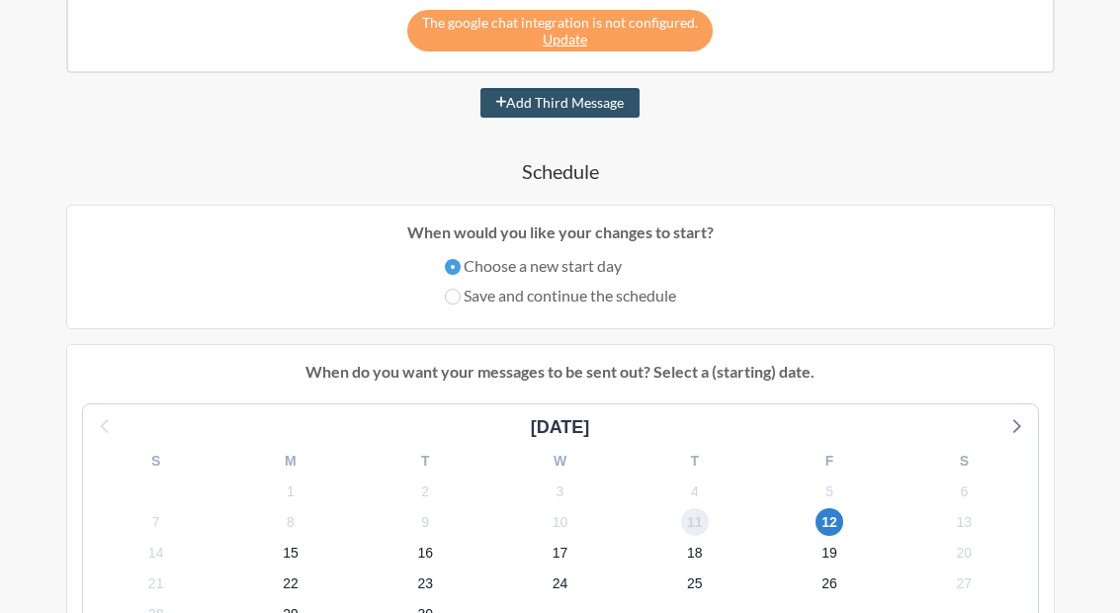
click at [699, 518] on span "11" at bounding box center [695, 522] width 28 height 28
click at [841, 524] on span "12" at bounding box center [829, 522] width 28 height 28
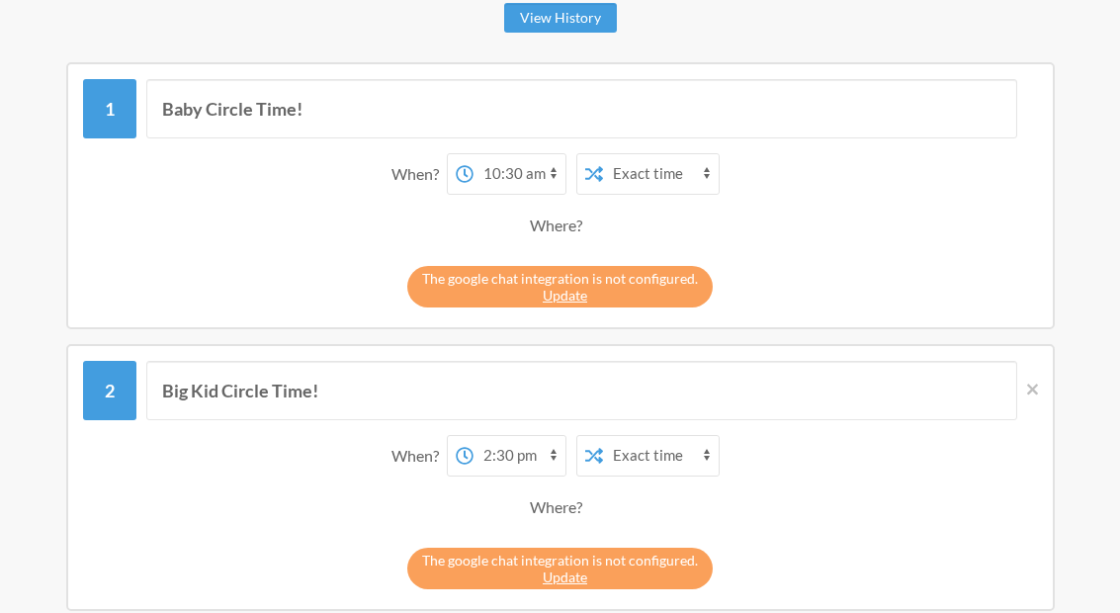
scroll to position [0, 0]
